Goal: Book appointment/travel/reservation

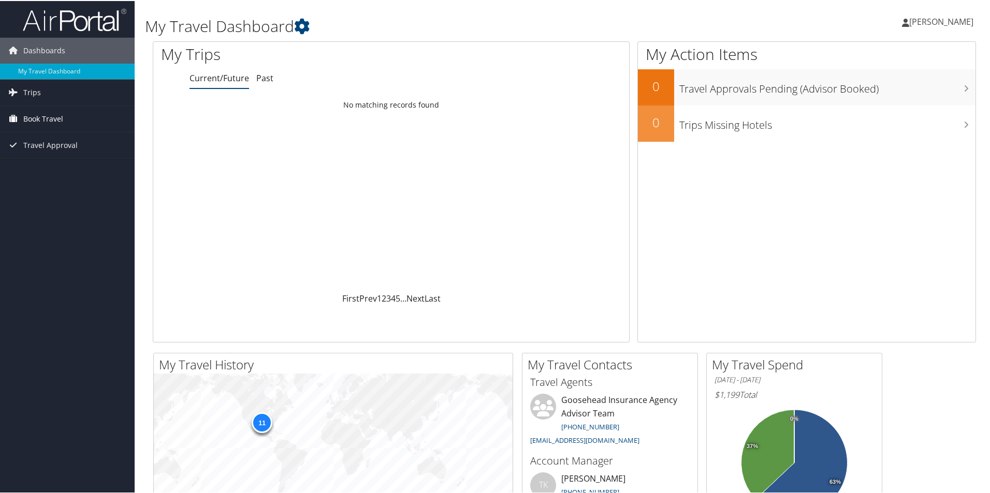
click at [38, 124] on span "Book Travel" at bounding box center [43, 118] width 40 height 26
click at [36, 171] on link "Book/Manage Online Trips" at bounding box center [67, 170] width 135 height 16
